Goal: Task Accomplishment & Management: Complete application form

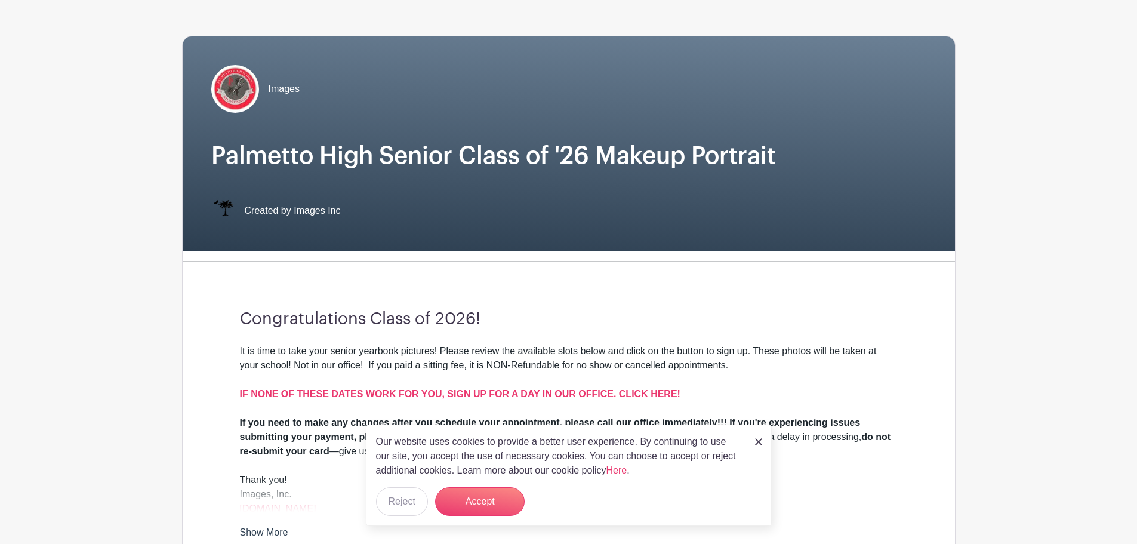
scroll to position [119, 0]
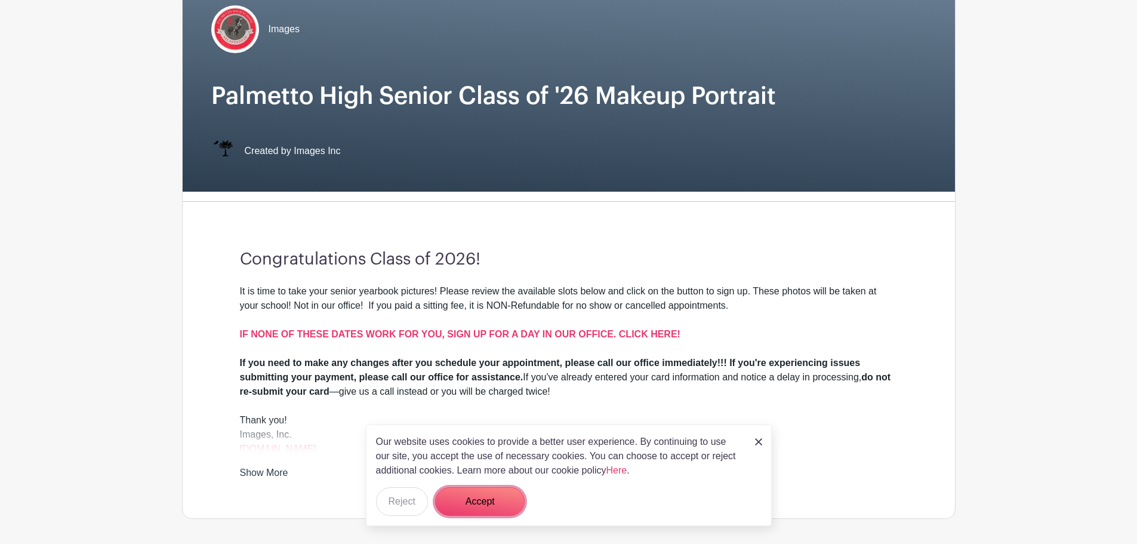
click at [488, 499] on button "Accept" at bounding box center [480, 501] width 90 height 29
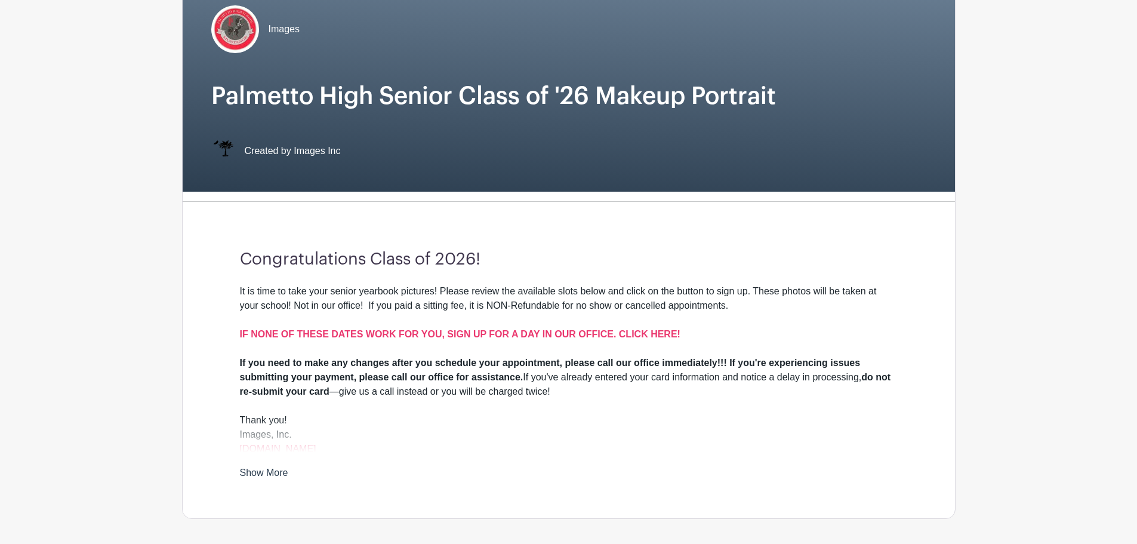
scroll to position [179, 0]
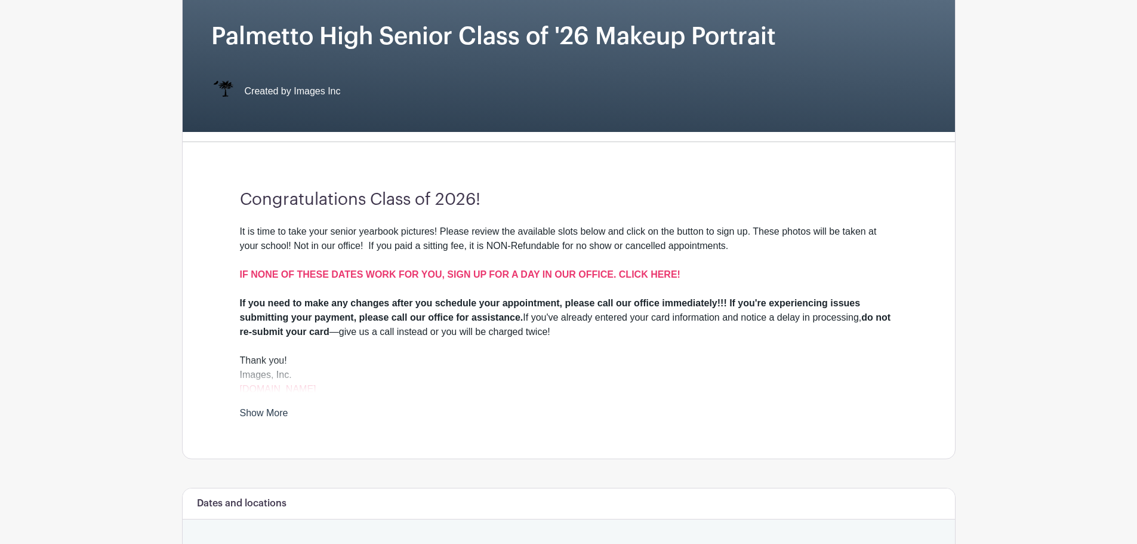
click at [267, 411] on link "Show More" at bounding box center [264, 415] width 48 height 15
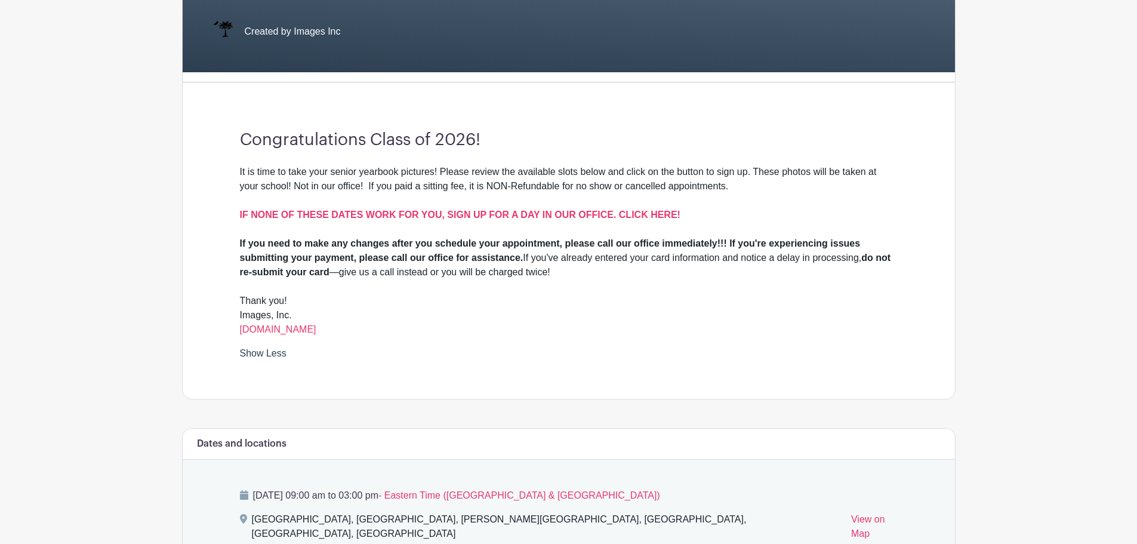
scroll to position [0, 0]
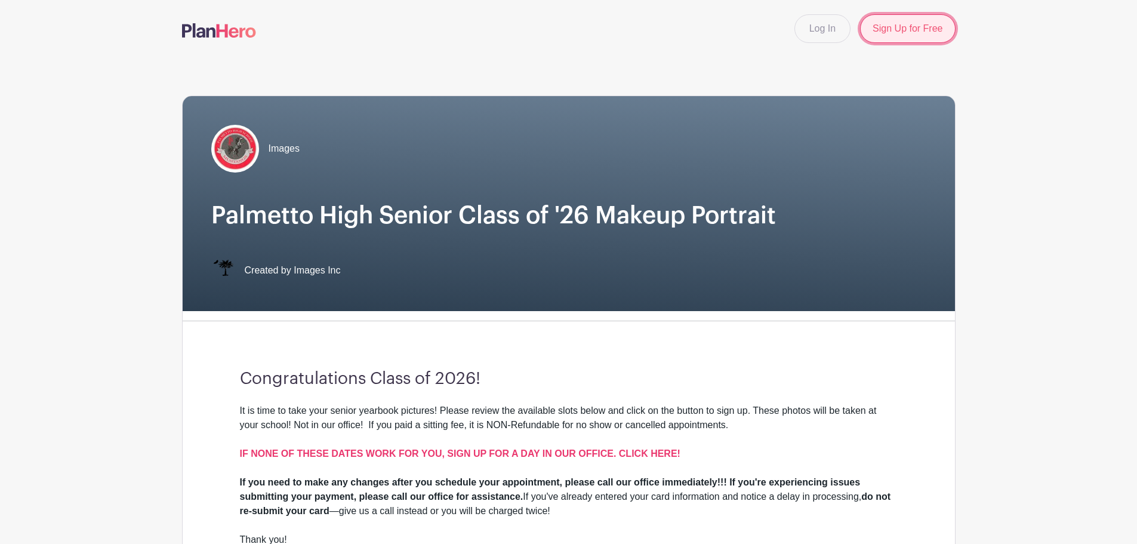
click at [893, 36] on link "Sign Up for Free" at bounding box center [907, 28] width 95 height 29
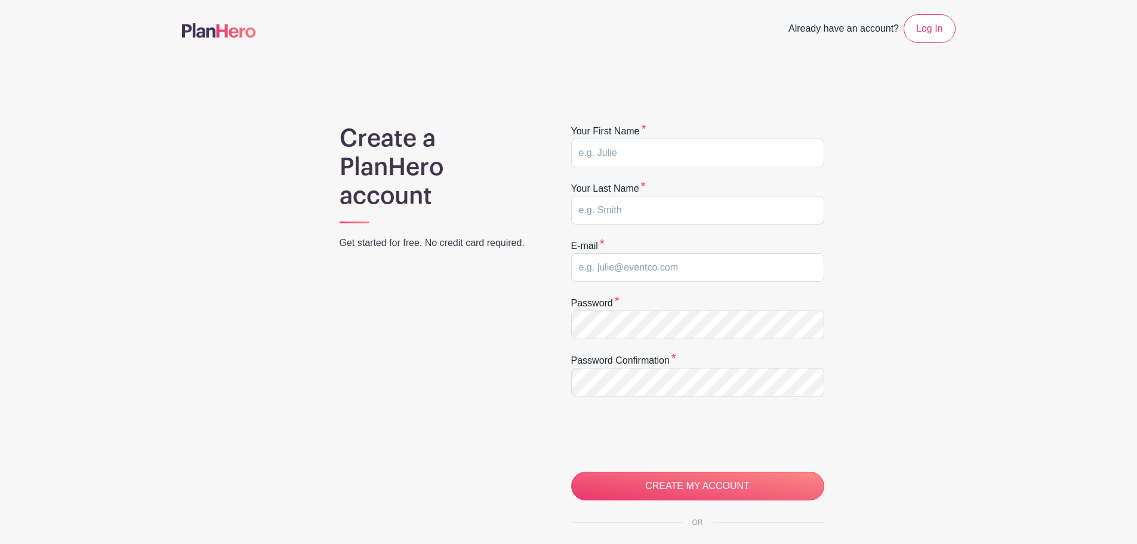
click at [667, 169] on form "Your first name Your last name E-mail Password Password confirmation CREATE MY …" at bounding box center [697, 312] width 253 height 376
click at [659, 155] on input "text" at bounding box center [697, 152] width 253 height 29
type input "David"
type input "Suber"
type input "Clarksuber07@gmail.com"
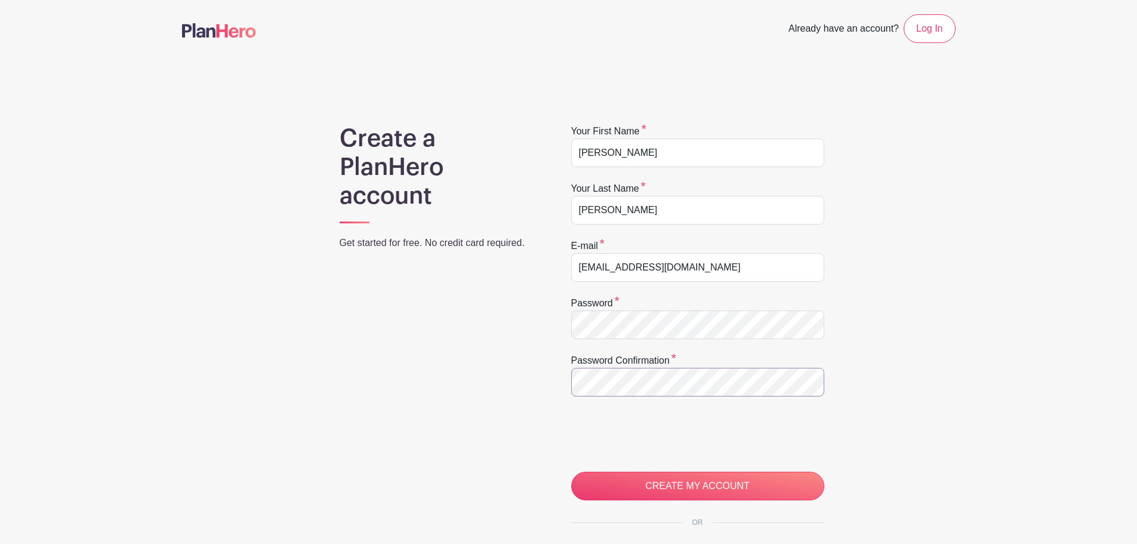
click at [571, 471] on input "CREATE MY ACCOUNT" at bounding box center [697, 485] width 253 height 29
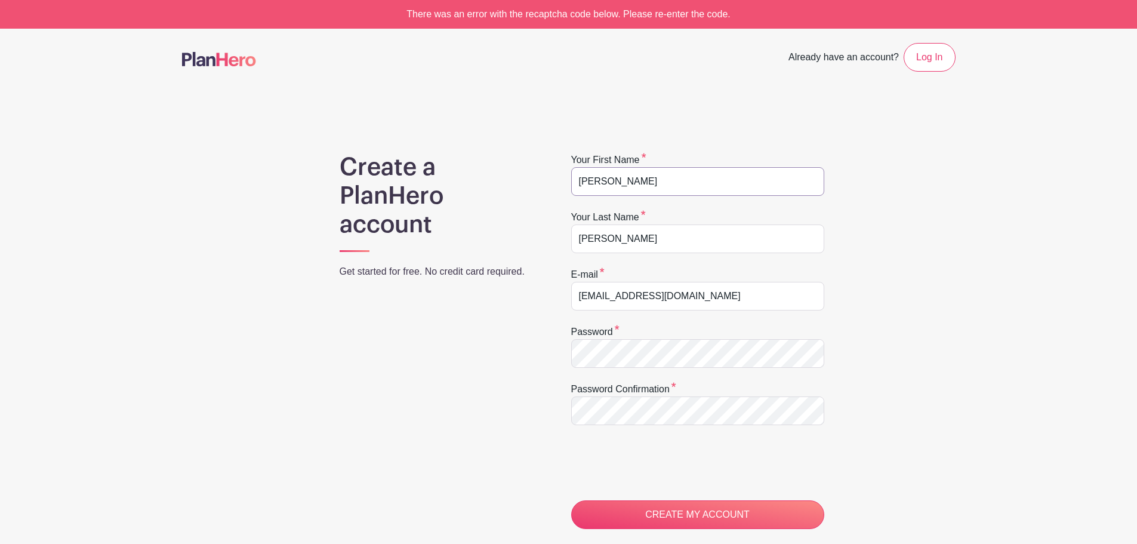
click at [642, 184] on input "David" at bounding box center [697, 181] width 253 height 29
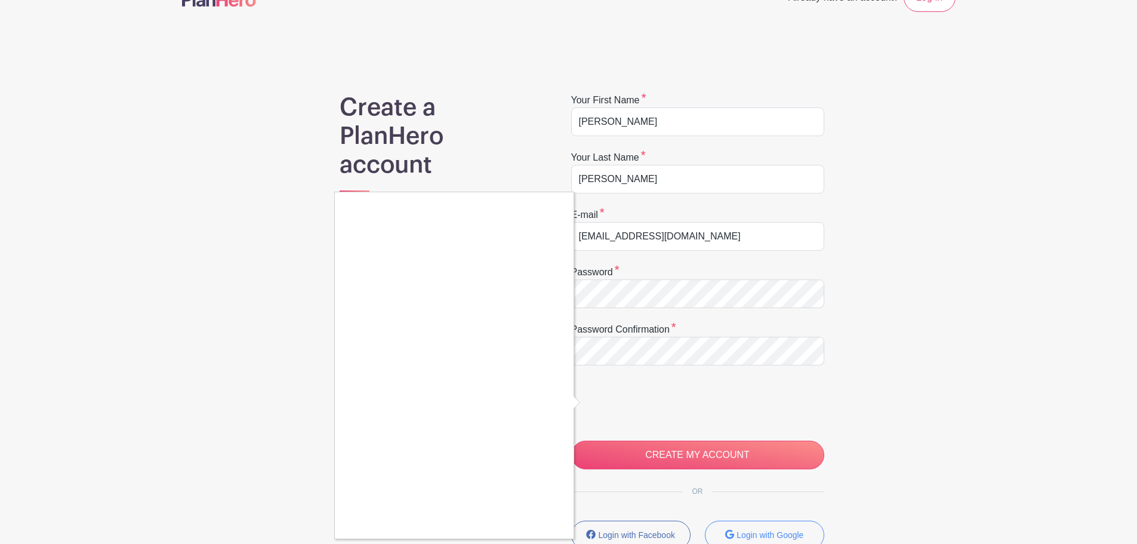
scroll to position [119, 0]
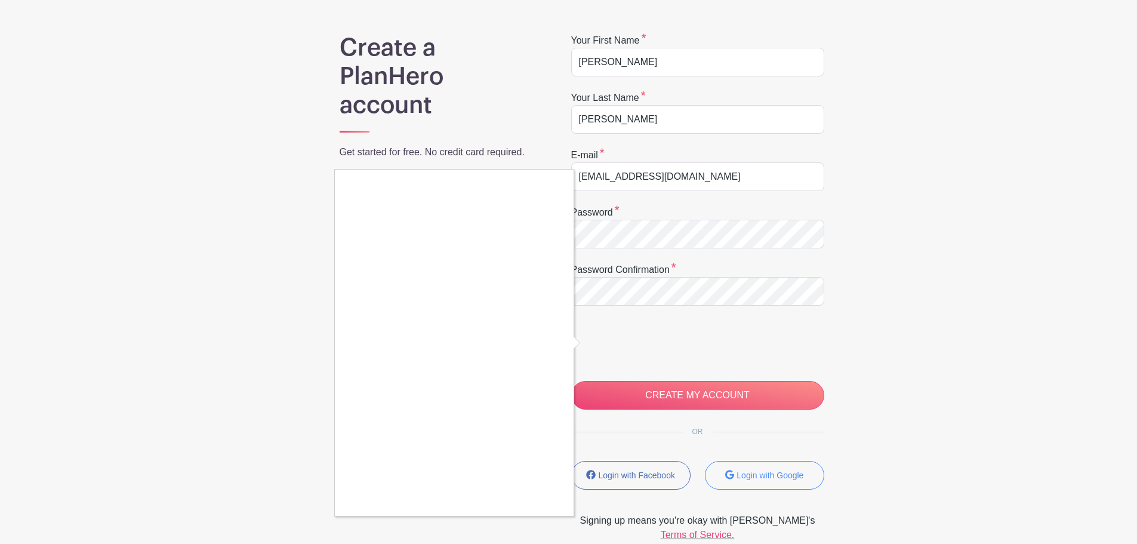
click at [592, 344] on div at bounding box center [568, 272] width 1137 height 544
drag, startPoint x: 329, startPoint y: 335, endPoint x: 338, endPoint y: 335, distance: 9.0
click at [9, 166] on div at bounding box center [568, 272] width 1137 height 544
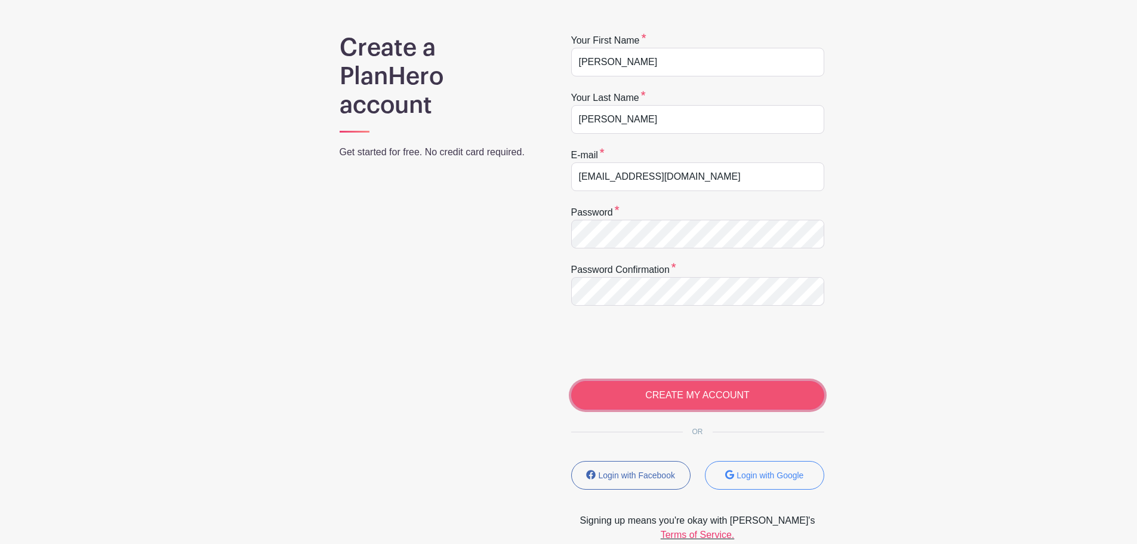
click at [726, 404] on input "CREATE MY ACCOUNT" at bounding box center [697, 395] width 253 height 29
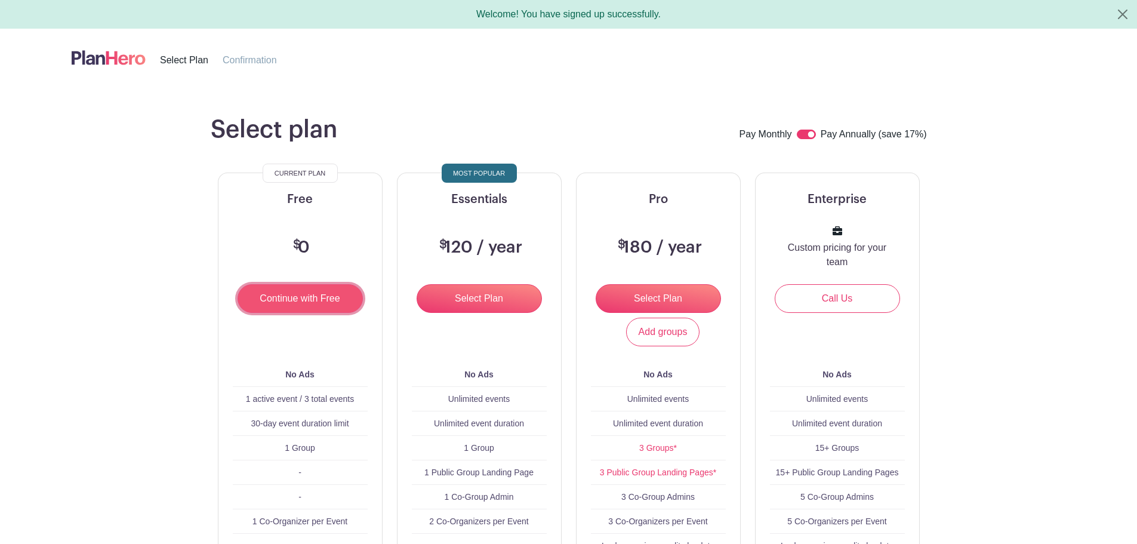
click at [301, 301] on input "Continue with Free" at bounding box center [300, 298] width 125 height 29
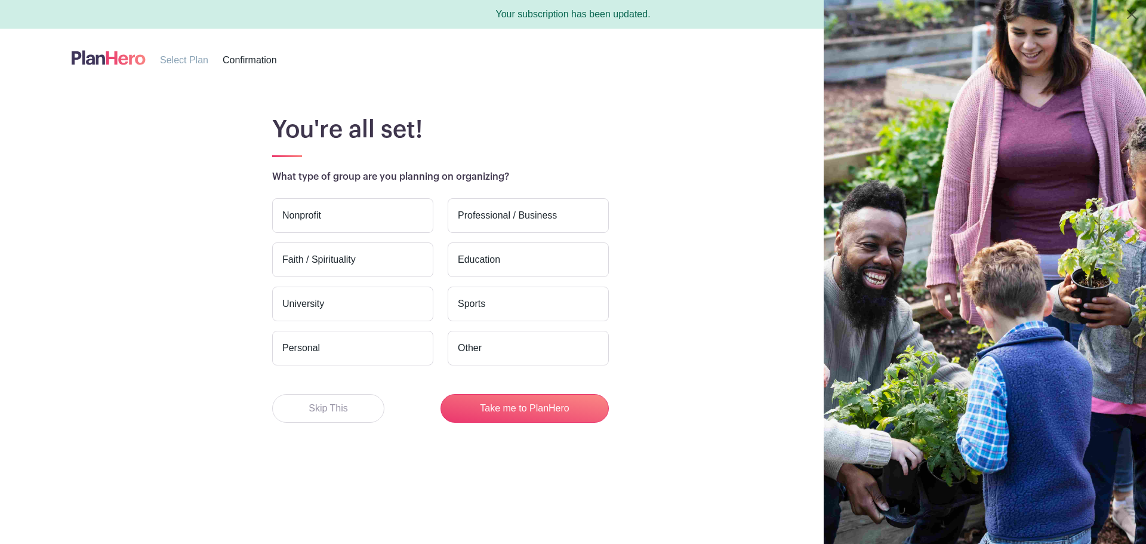
click at [486, 269] on label "Education" at bounding box center [528, 259] width 161 height 35
click at [0, 0] on input "Education" at bounding box center [0, 0] width 0 height 0
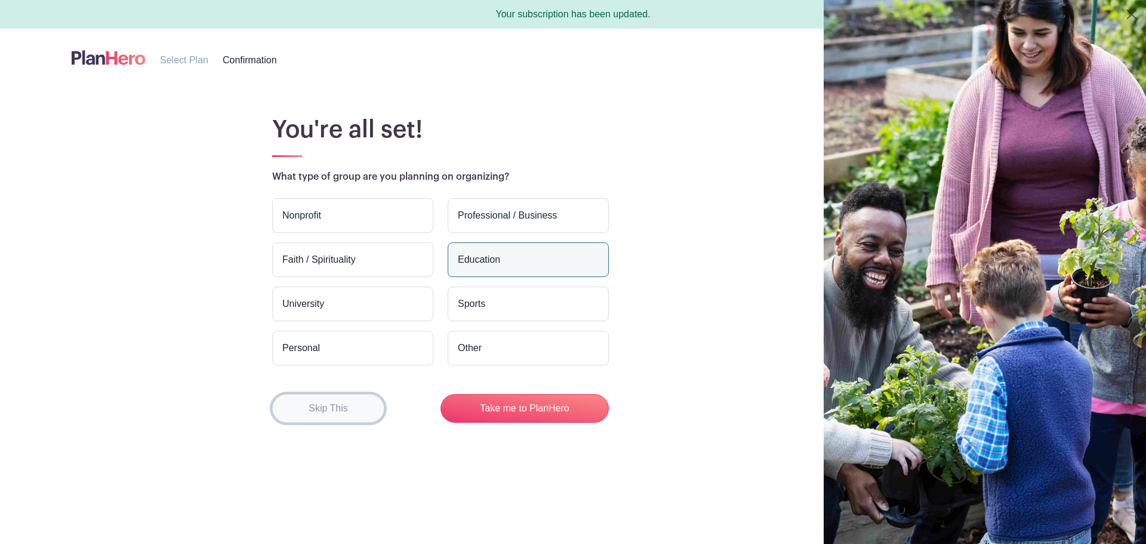
click at [356, 417] on button "Skip This" at bounding box center [328, 408] width 112 height 29
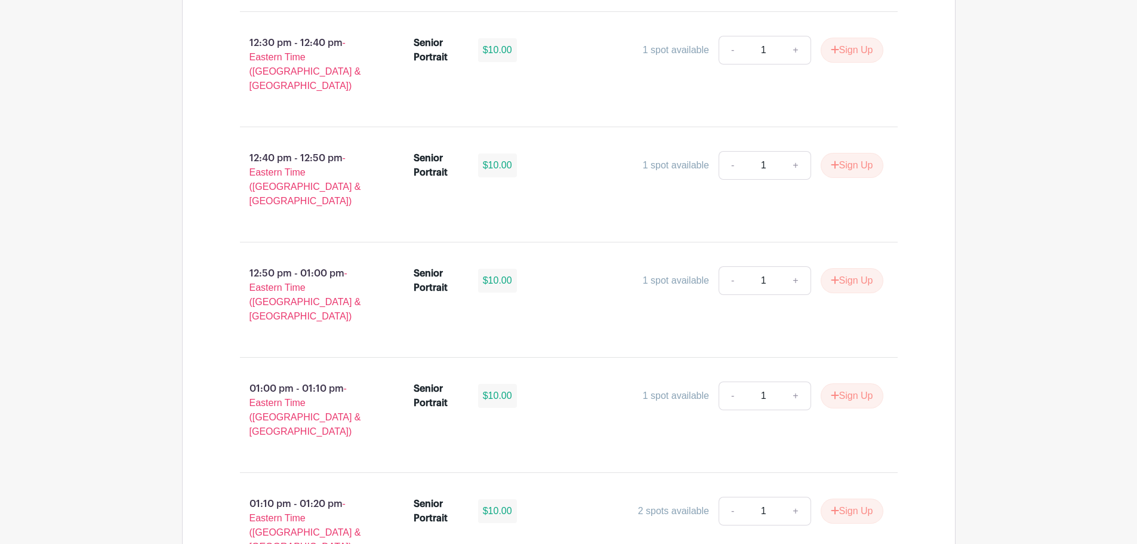
scroll to position [3491, 0]
